Goal: Task Accomplishment & Management: Manage account settings

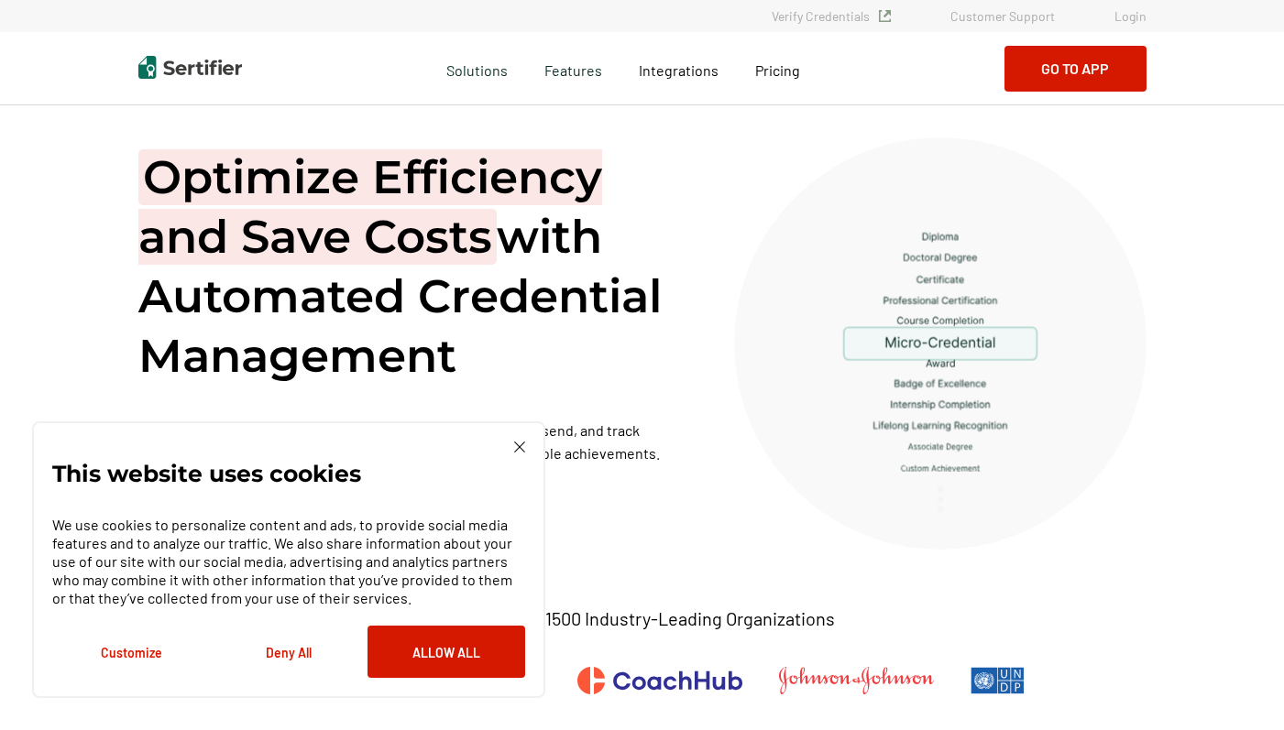
click at [1131, 19] on link "Login" at bounding box center [1130, 16] width 32 height 16
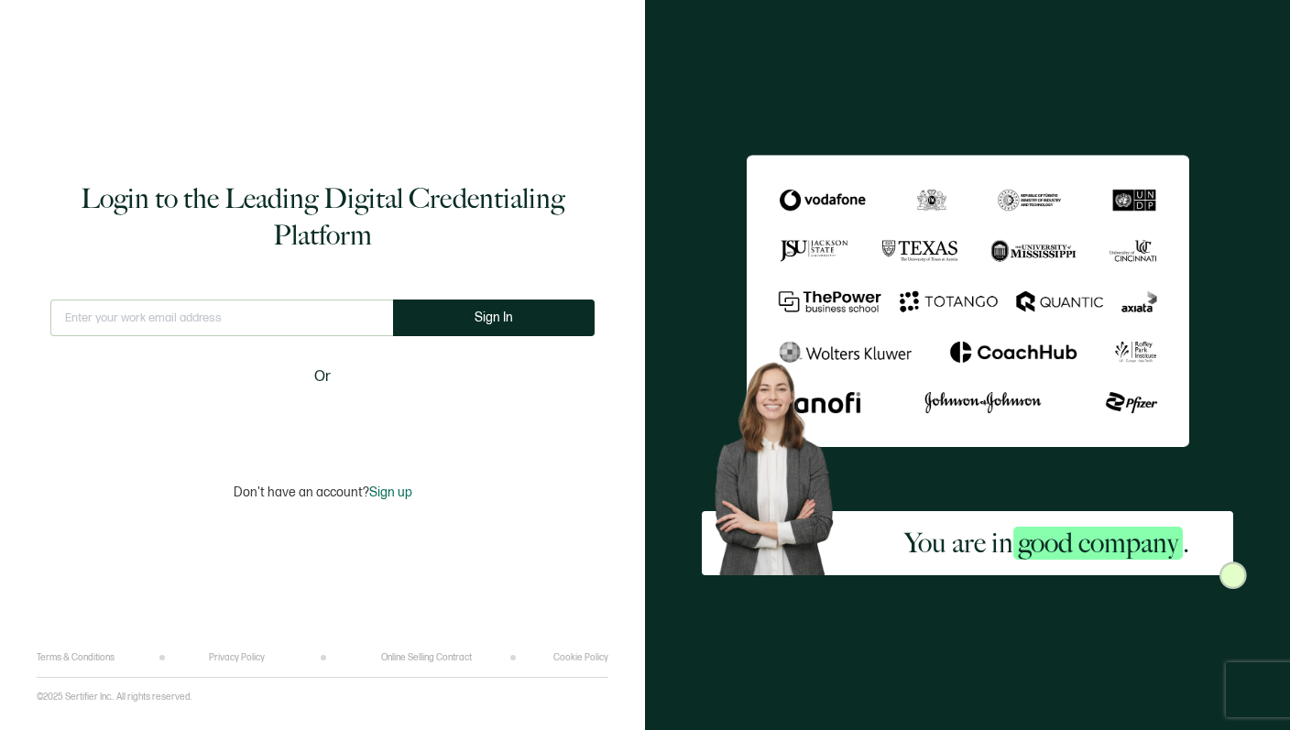
click at [109, 308] on input "text" at bounding box center [221, 318] width 343 height 37
type input "[EMAIL_ADDRESS][DOMAIN_NAME]"
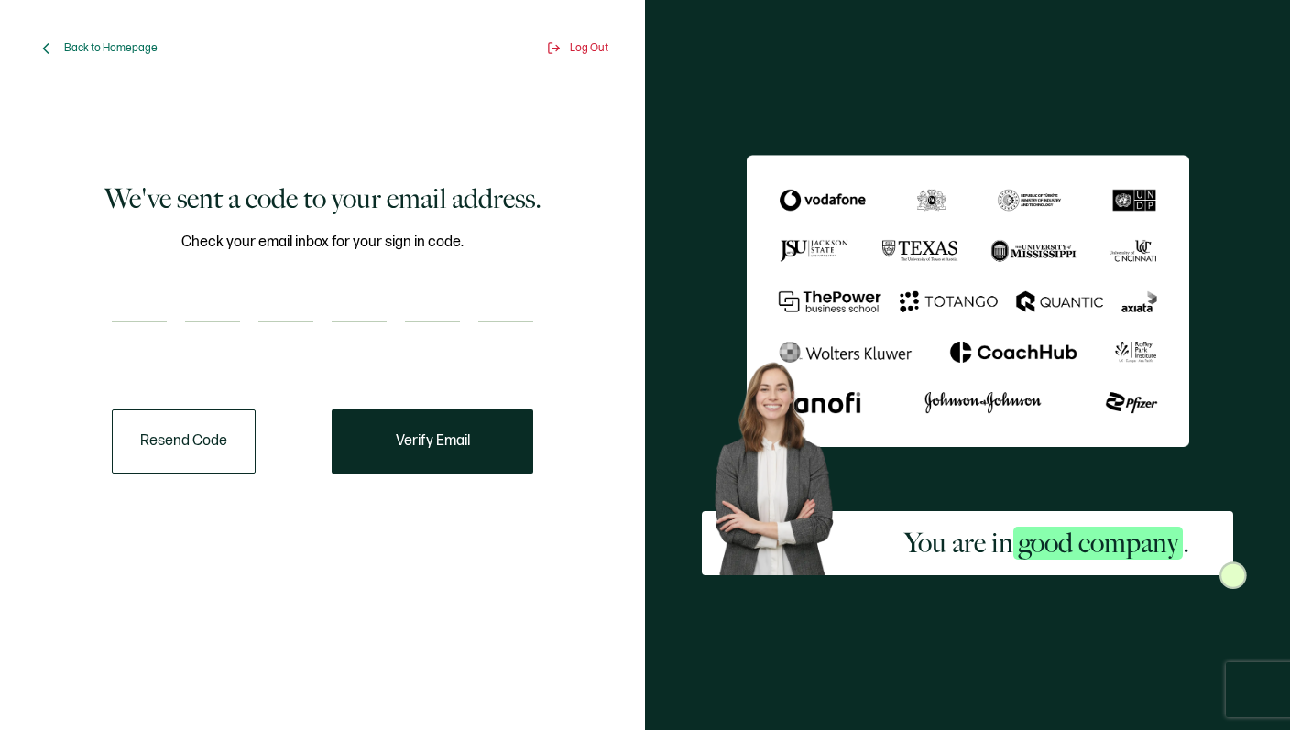
click at [151, 317] on input "number" at bounding box center [139, 304] width 55 height 37
paste input "4"
type input "4"
type input "3"
type input "5"
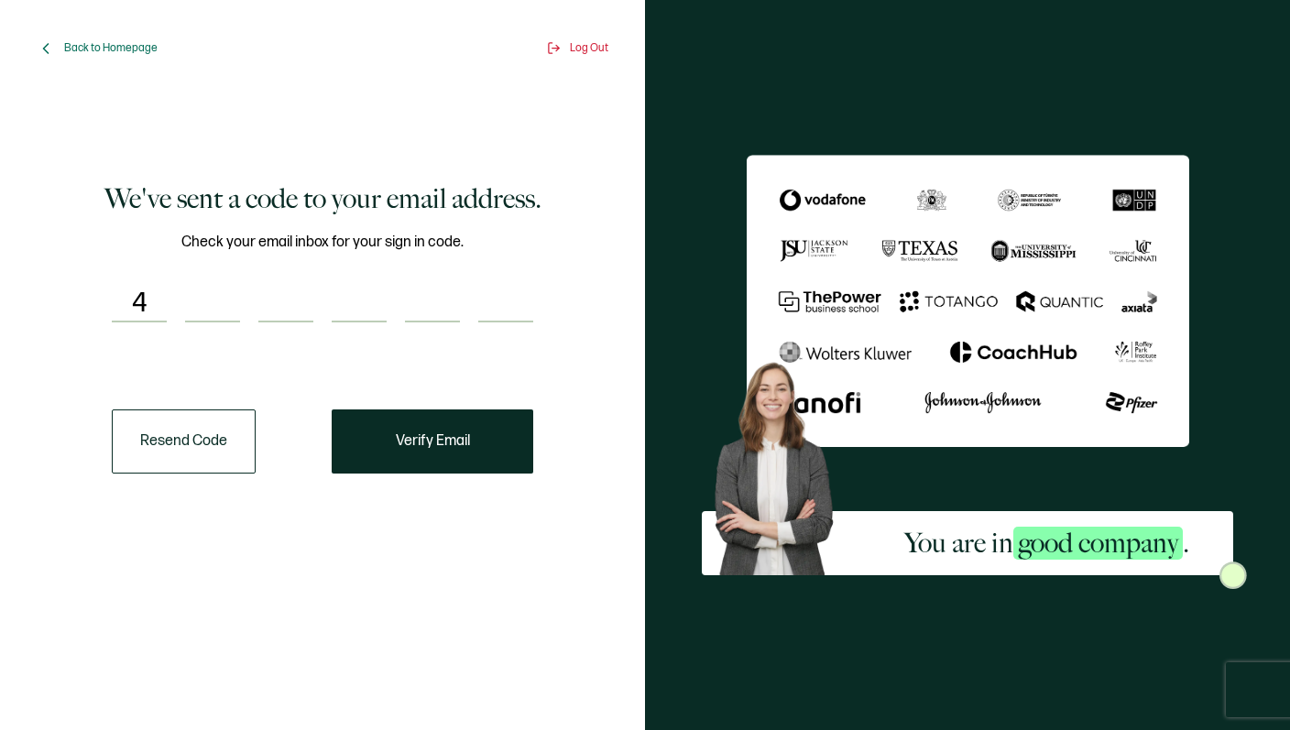
type input "9"
type input "1"
type input "2"
